Goal: Information Seeking & Learning: Learn about a topic

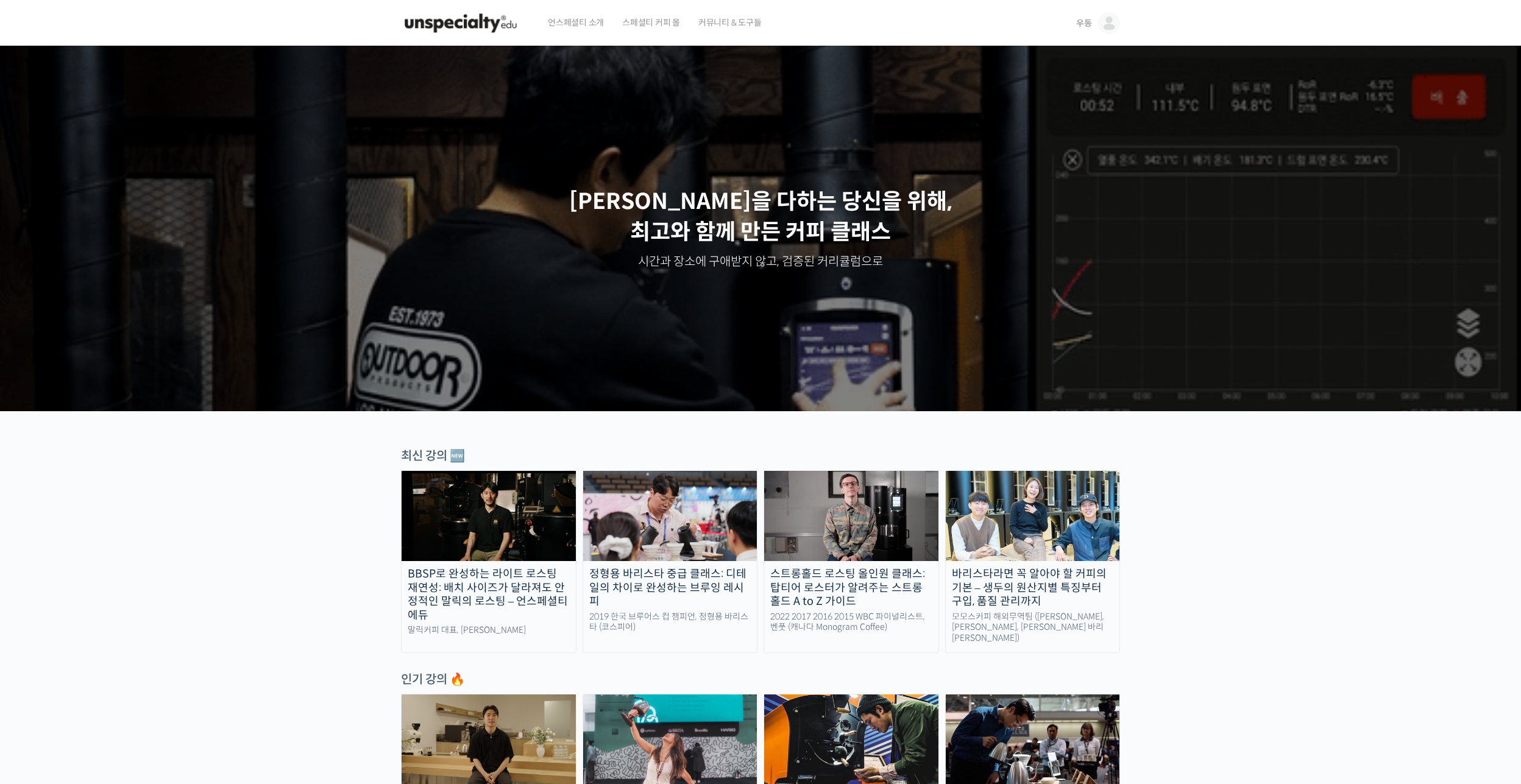
click at [1108, 27] on img at bounding box center [1108, 23] width 22 height 22
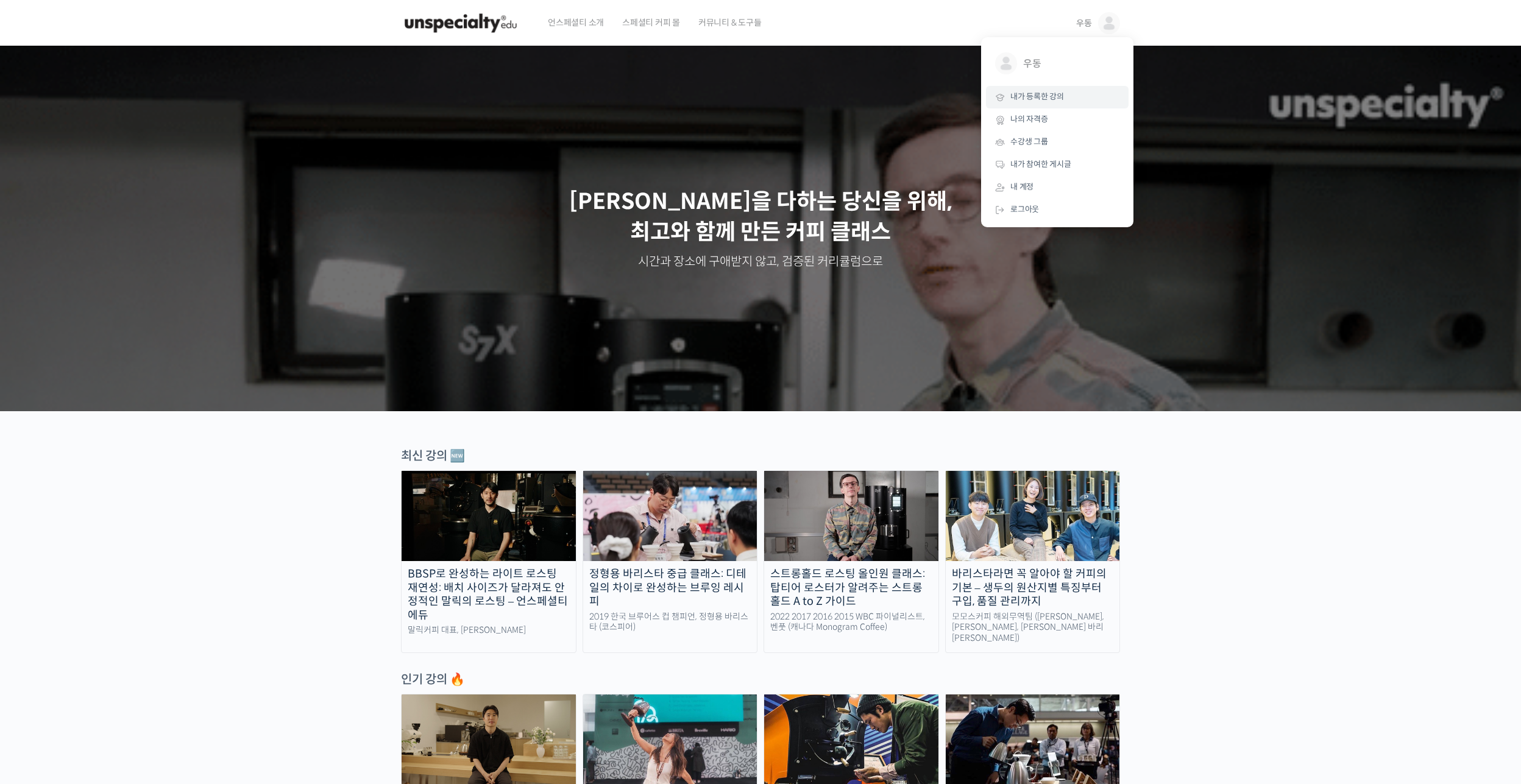
click at [1091, 93] on link "내가 등록한 강의" at bounding box center [1057, 97] width 143 height 22
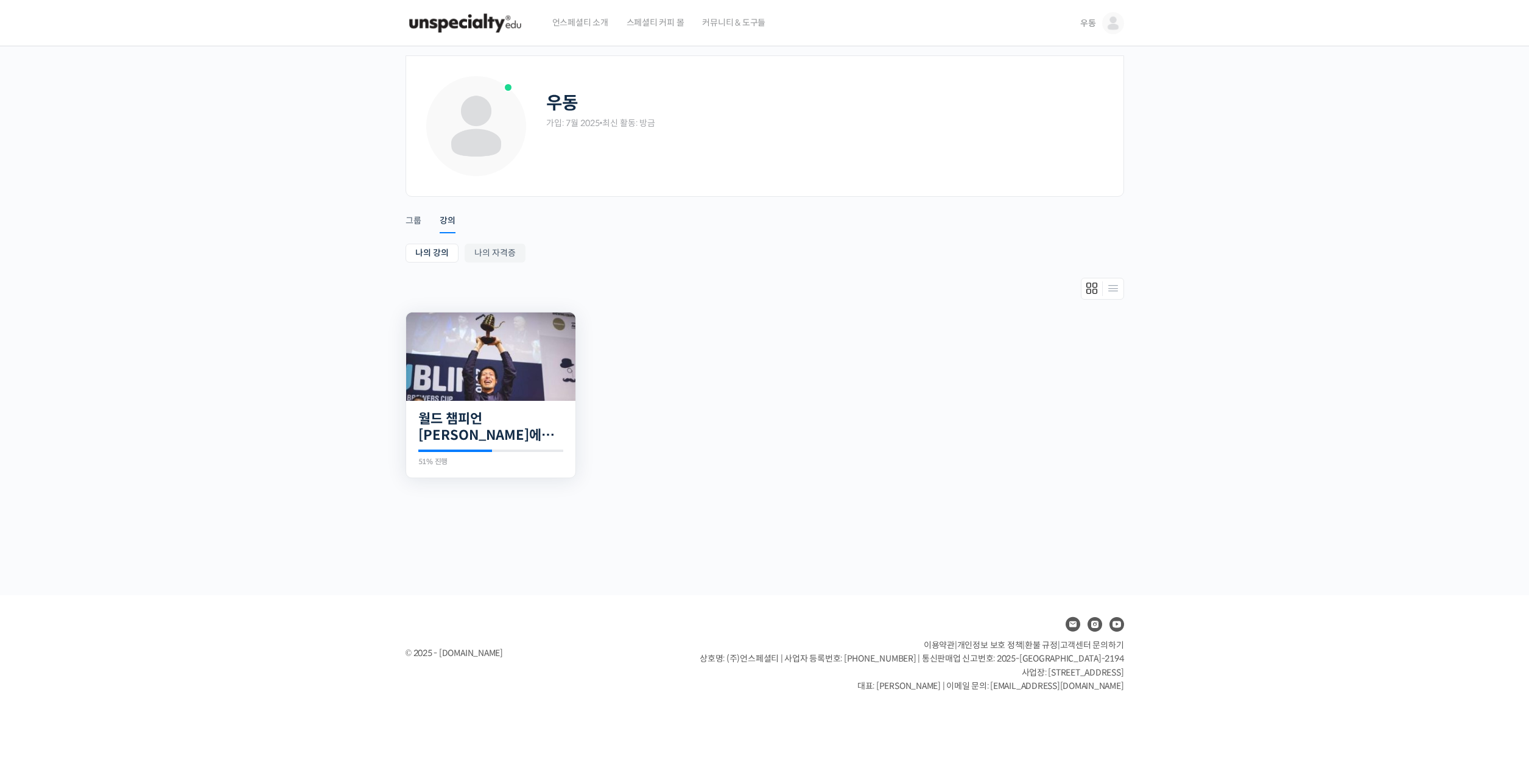
click at [567, 365] on img at bounding box center [490, 357] width 169 height 89
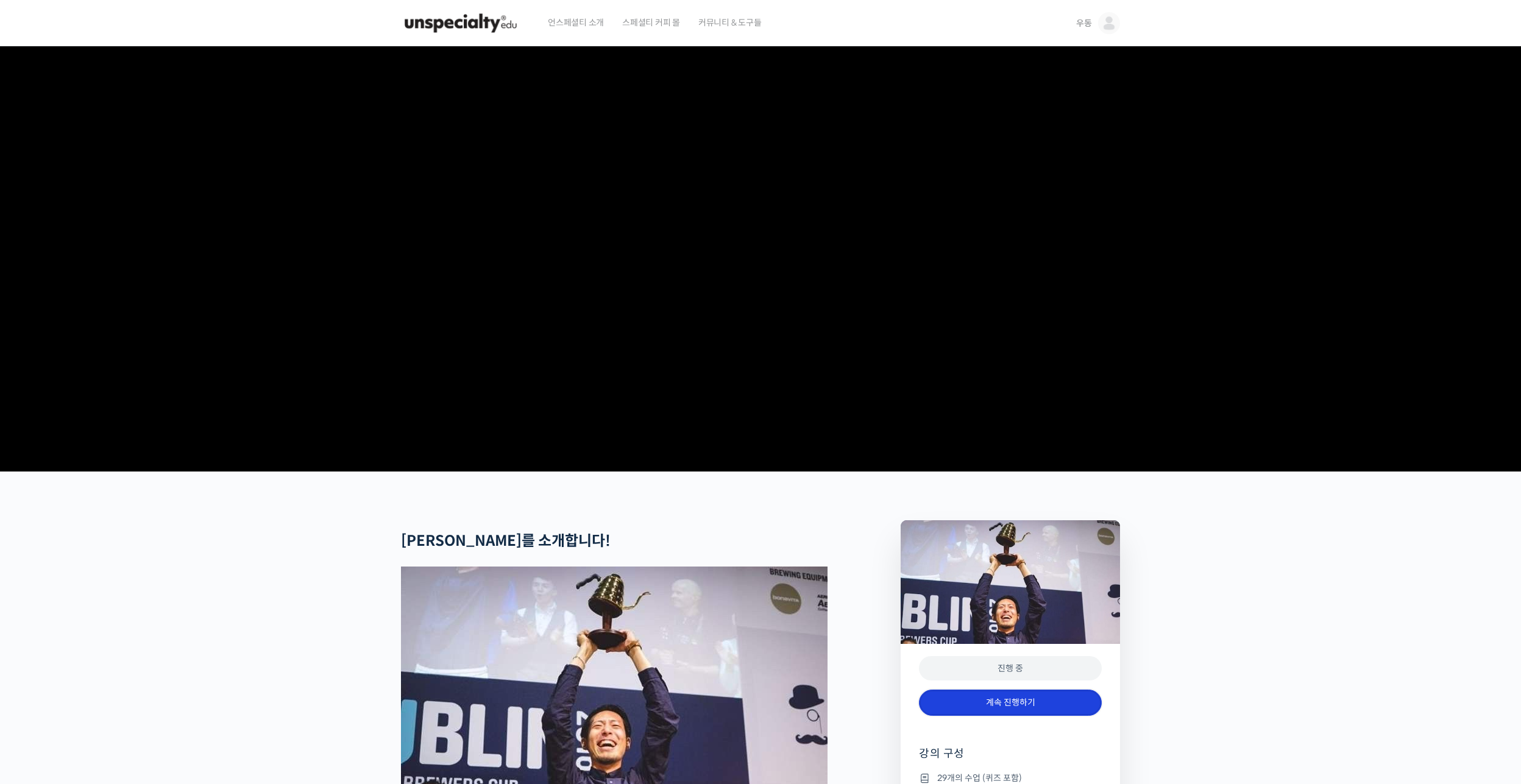
click at [1027, 716] on link "계속 진행하기" at bounding box center [1011, 702] width 183 height 27
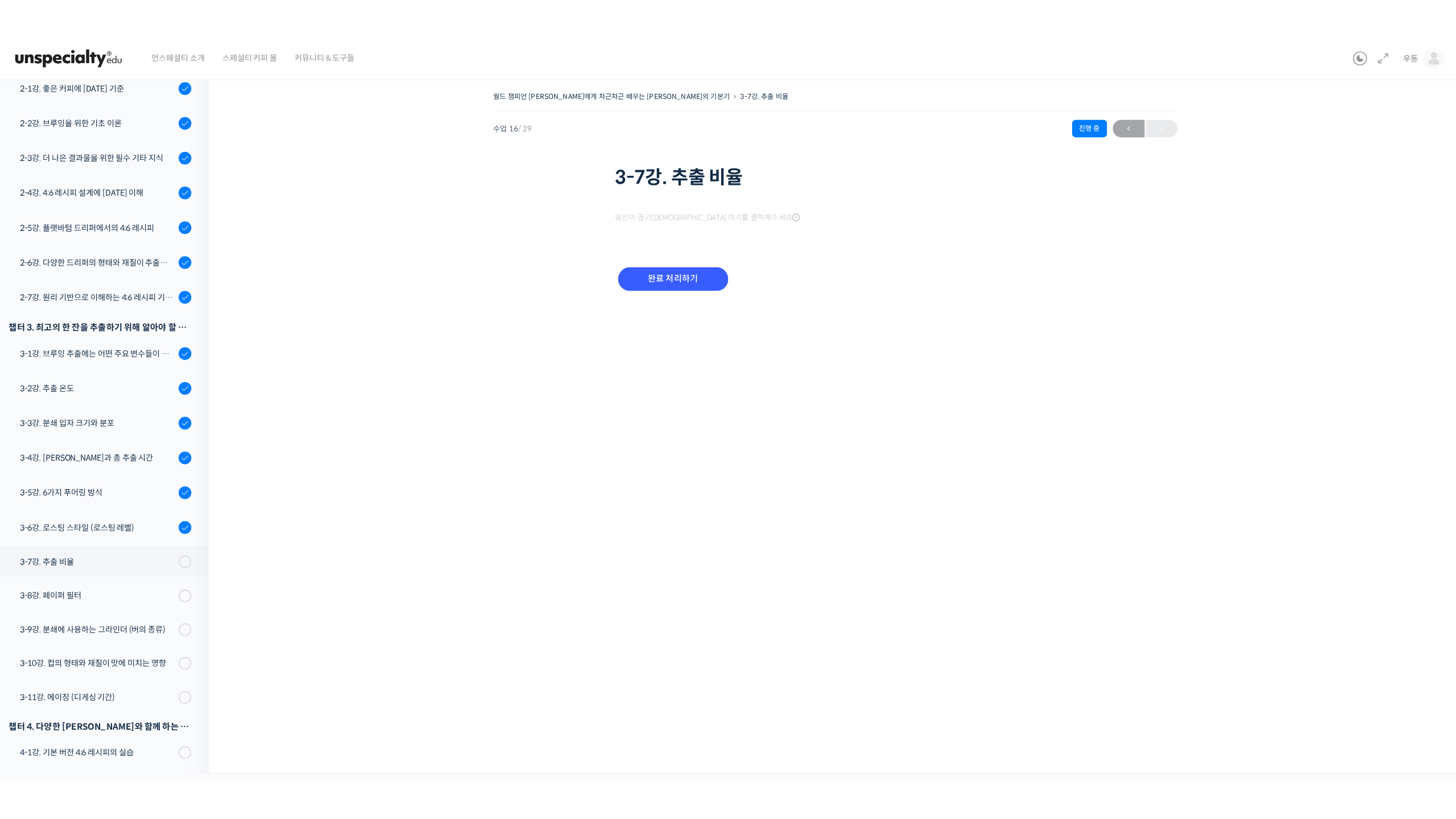
scroll to position [552, 0]
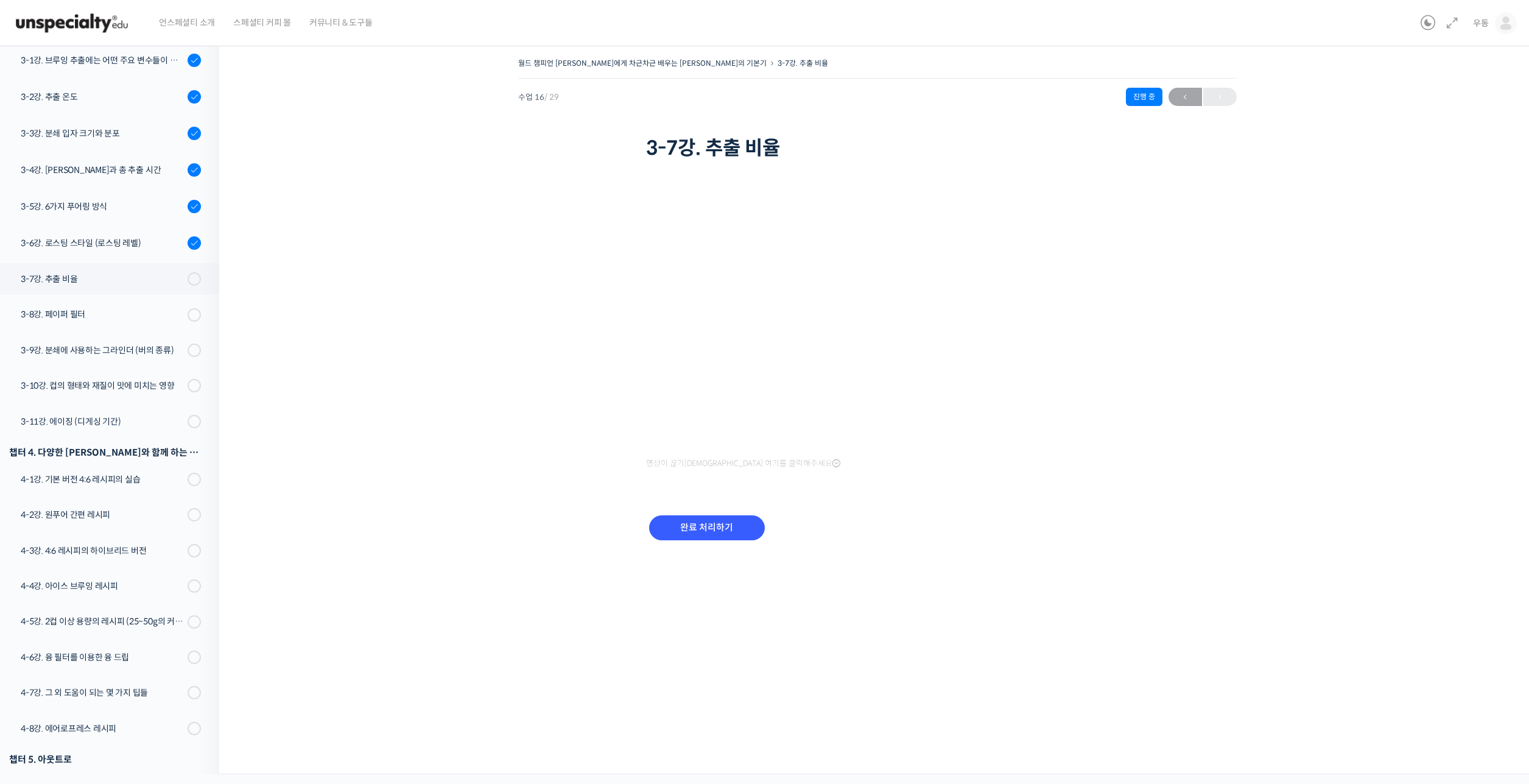
click at [1422, 357] on div "월드 챔피언 [PERSON_NAME]에게 차근차근 배우는 [PERSON_NAME]의 기본기 3-7강. 추출 비율 진행 중 수업 16 / 29 …" at bounding box center [877, 314] width 1195 height 518
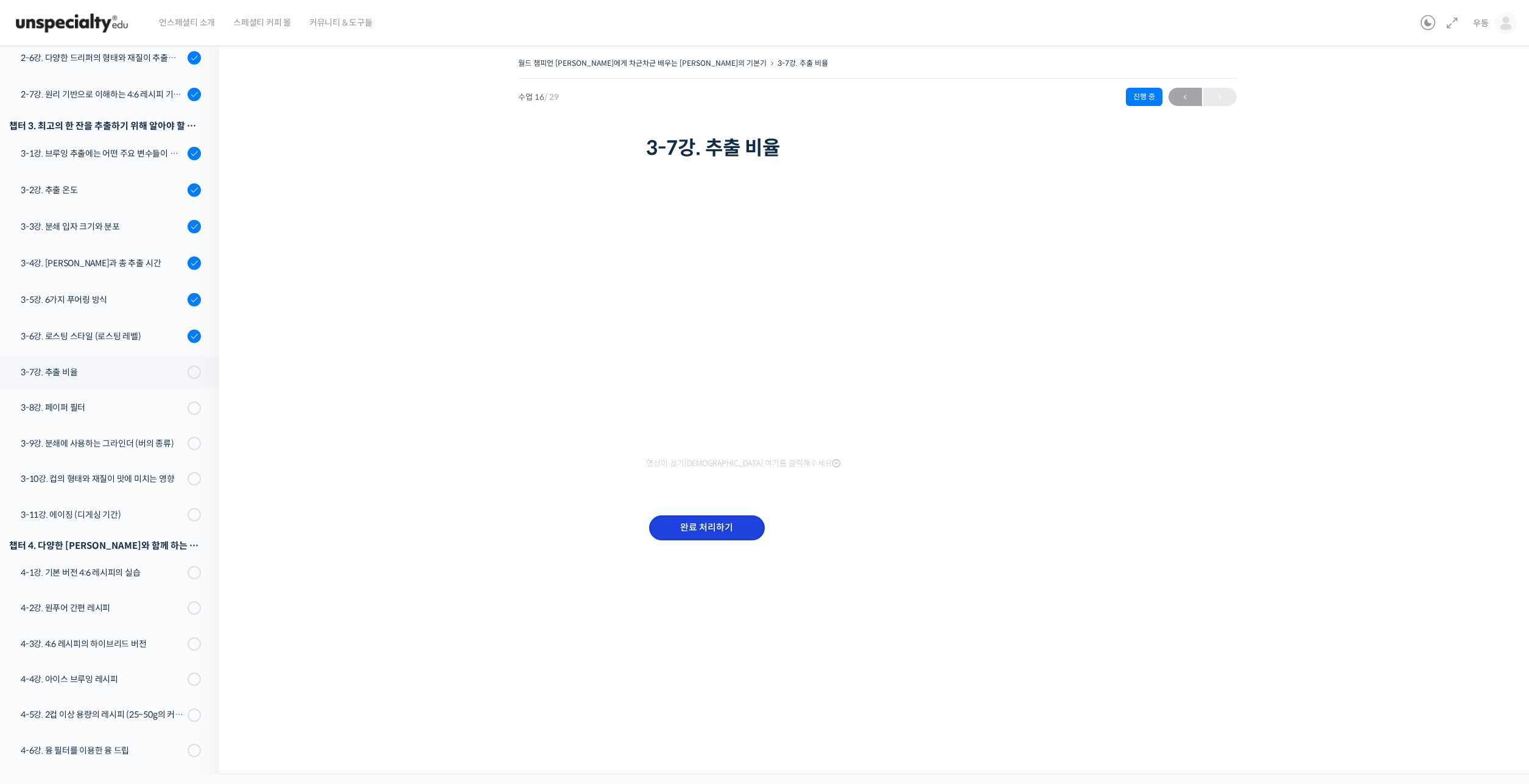
click at [741, 522] on input "완료 처리하기" at bounding box center [707, 528] width 115 height 25
